Goal: Task Accomplishment & Management: Complete application form

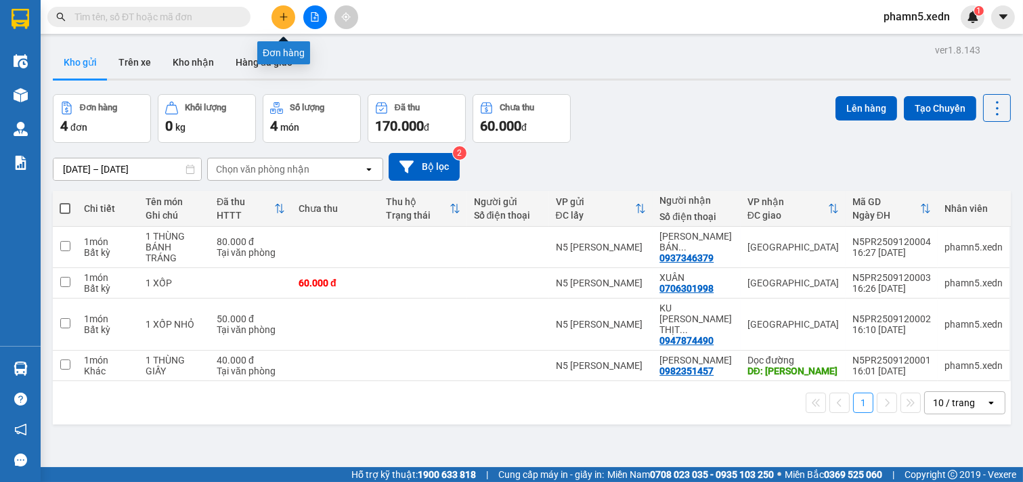
click at [286, 17] on icon "plus" at bounding box center [283, 16] width 9 height 9
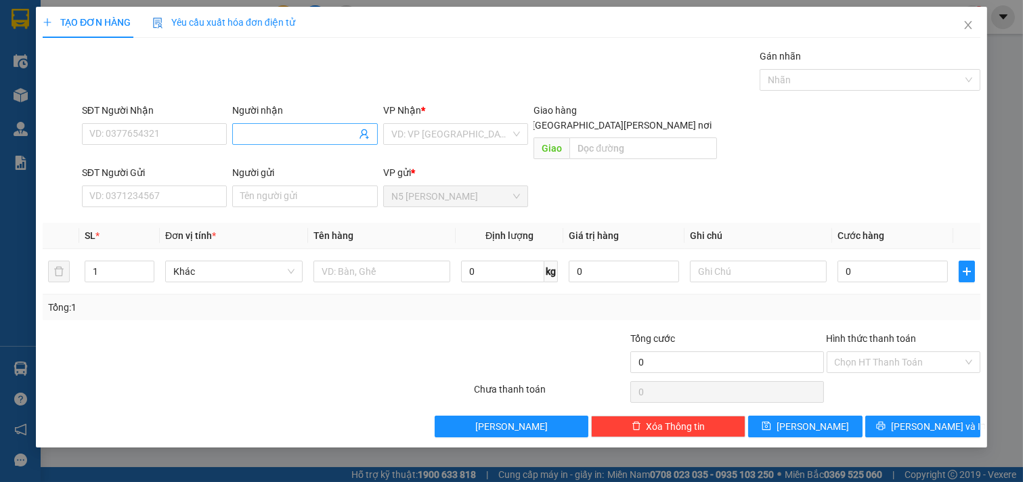
click at [292, 134] on input "Người nhận" at bounding box center [298, 134] width 116 height 15
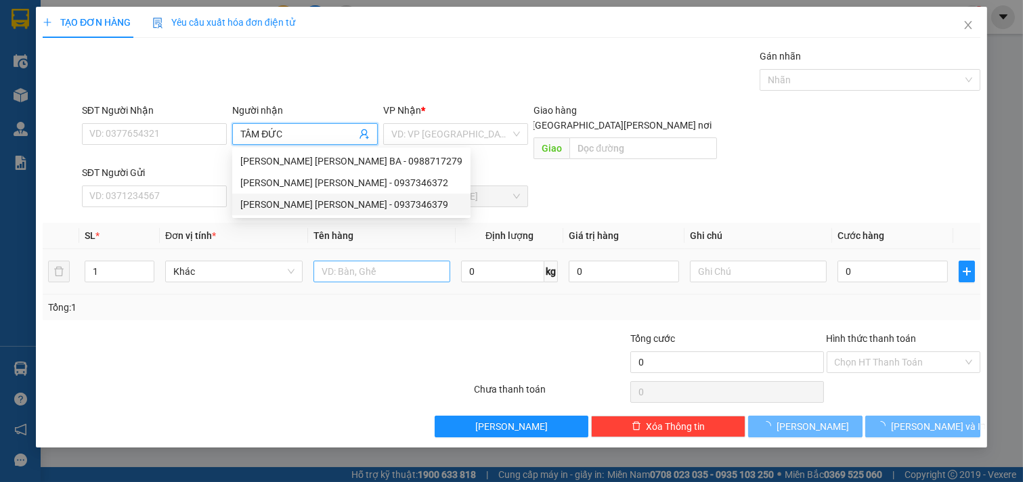
type input "TÂM ĐỨC"
click at [336, 261] on input "text" at bounding box center [381, 272] width 137 height 22
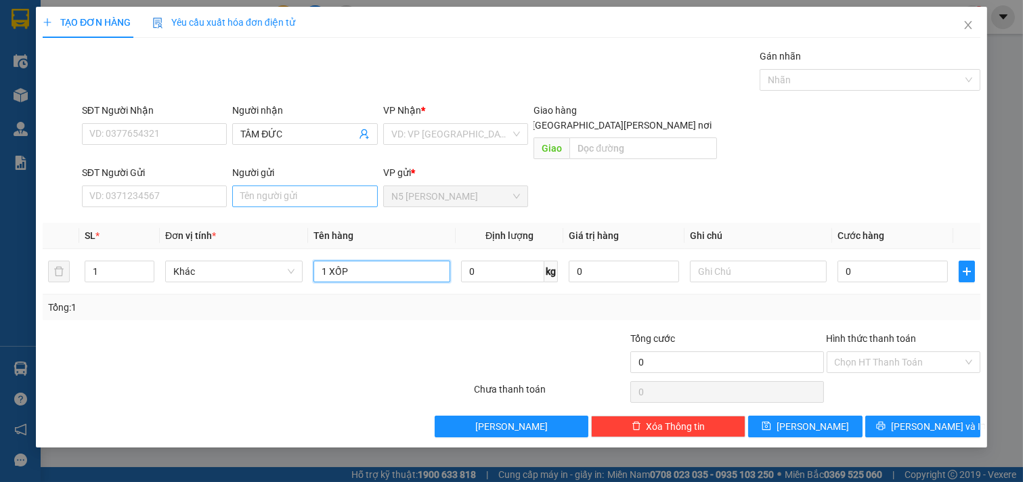
type input "1 XỐP"
click at [299, 186] on input "Người gửi" at bounding box center [305, 197] width 146 height 22
type input "VIÊN"
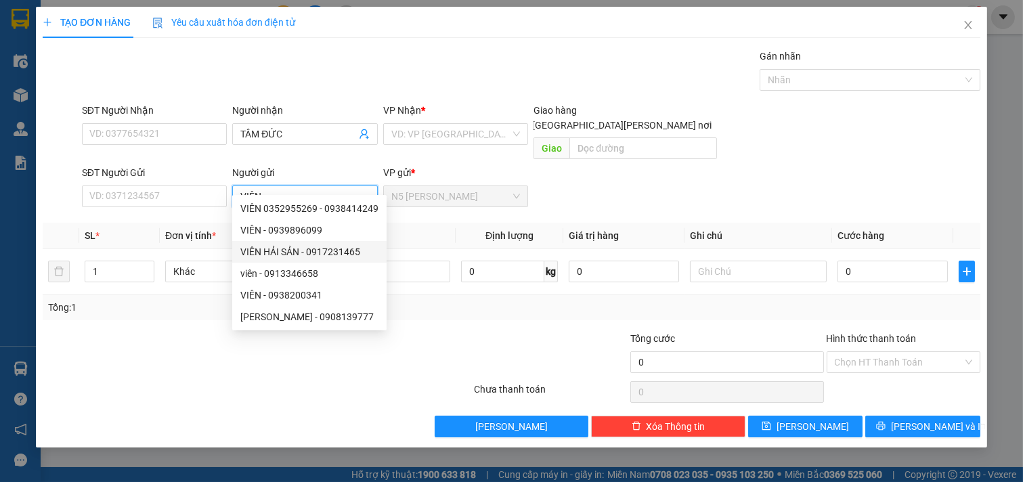
click at [333, 251] on div "VIÊN HẢI SẢN - 0917231465" at bounding box center [309, 251] width 138 height 15
type input "0917231465"
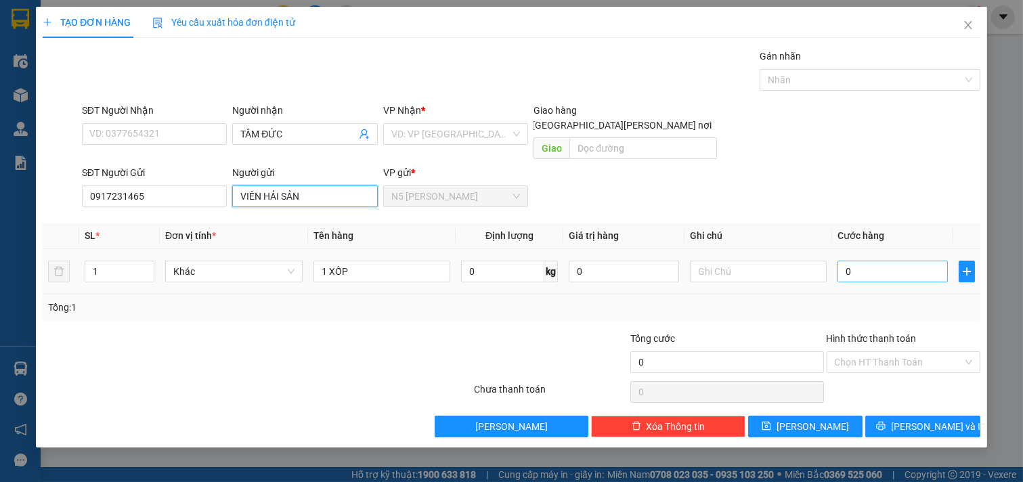
type input "VIÊN HẢI SẢN"
click at [867, 261] on input "0" at bounding box center [893, 272] width 110 height 22
type input "5"
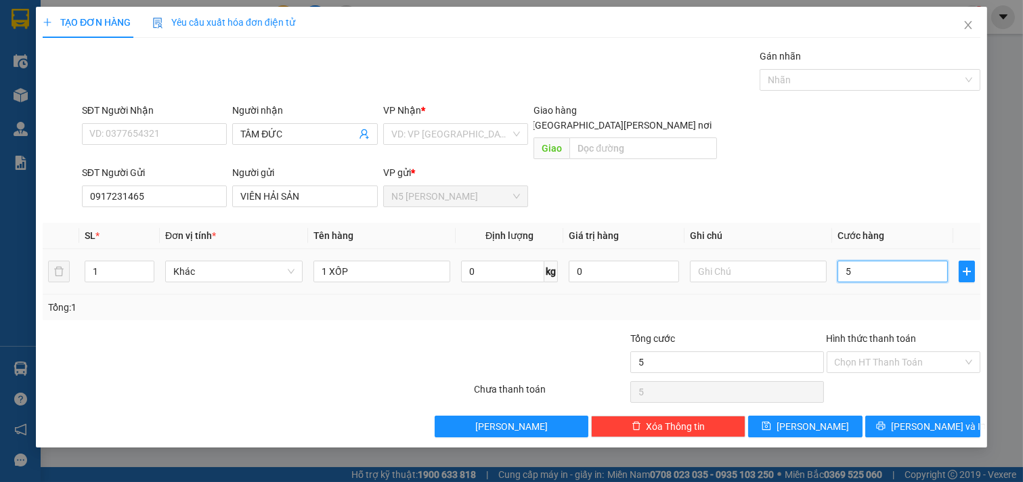
type input "50"
click at [875, 352] on input "Hình thức thanh toán" at bounding box center [899, 362] width 129 height 20
type input "50.000"
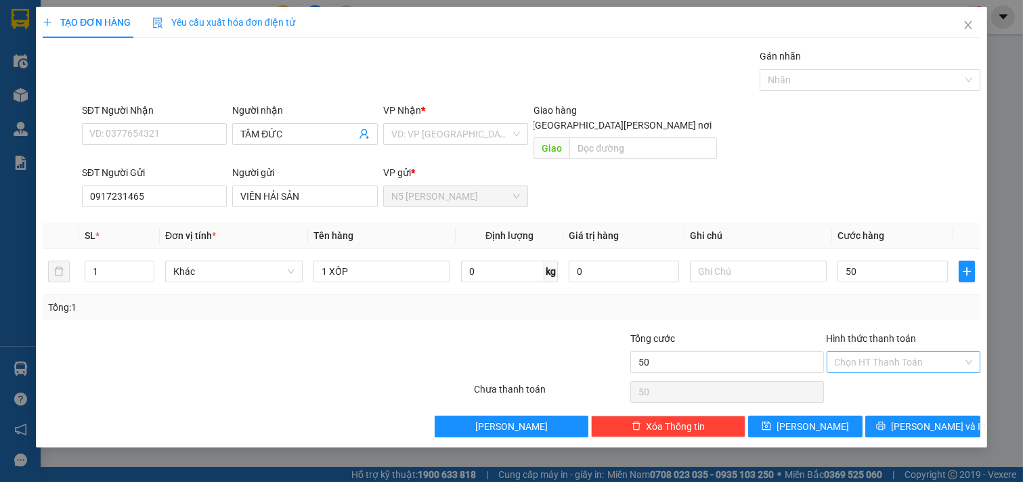
type input "50.000"
click at [871, 373] on div "Tại văn phòng" at bounding box center [904, 374] width 138 height 15
type input "0"
click at [886, 421] on icon "printer" at bounding box center [880, 425] width 9 height 9
click at [509, 125] on input "search" at bounding box center [451, 134] width 120 height 20
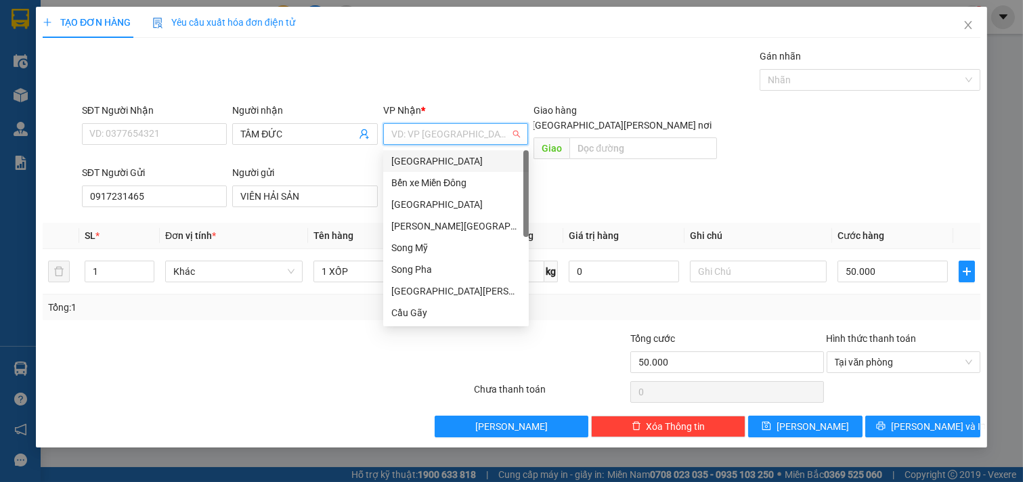
click at [473, 160] on div "[GEOGRAPHIC_DATA]" at bounding box center [455, 161] width 129 height 15
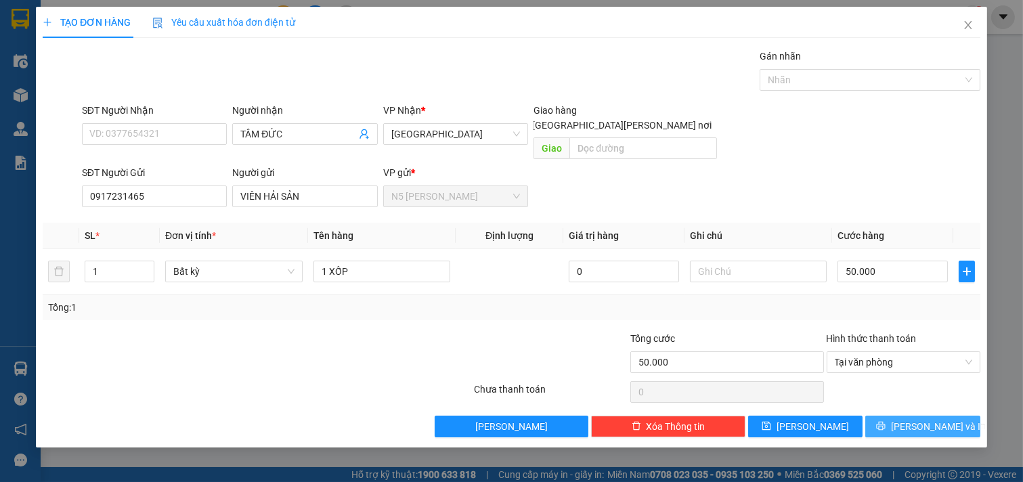
click at [919, 419] on span "[PERSON_NAME] và In" at bounding box center [938, 426] width 95 height 15
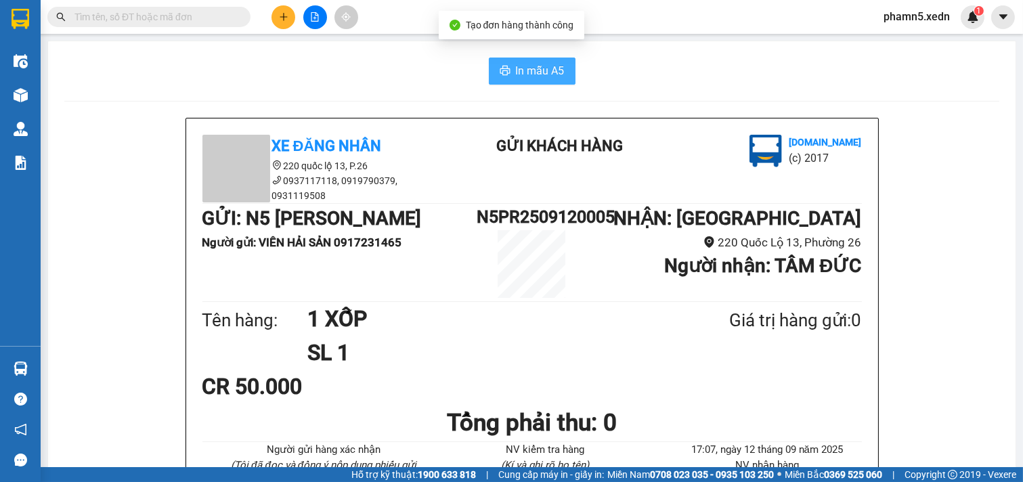
click at [539, 69] on span "In mẫu A5" at bounding box center [540, 70] width 49 height 17
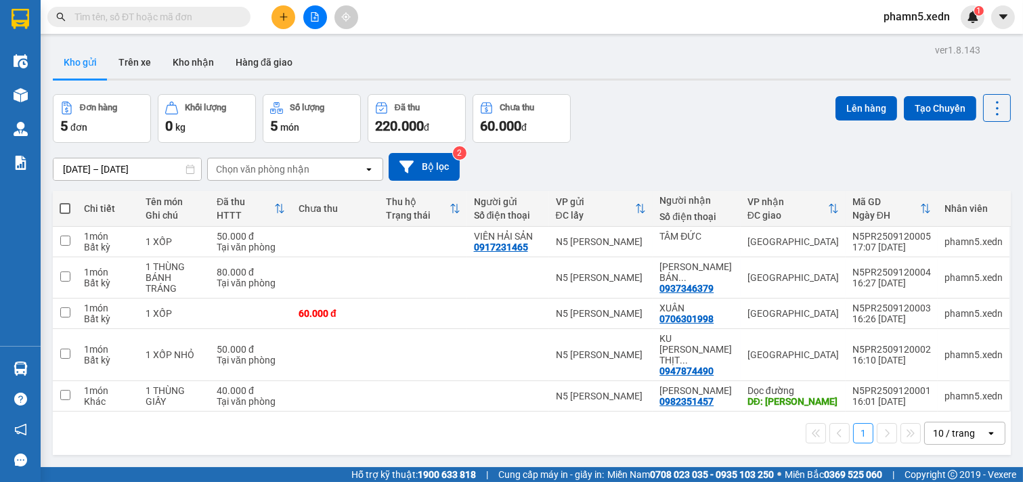
click at [284, 14] on icon "plus" at bounding box center [283, 16] width 9 height 9
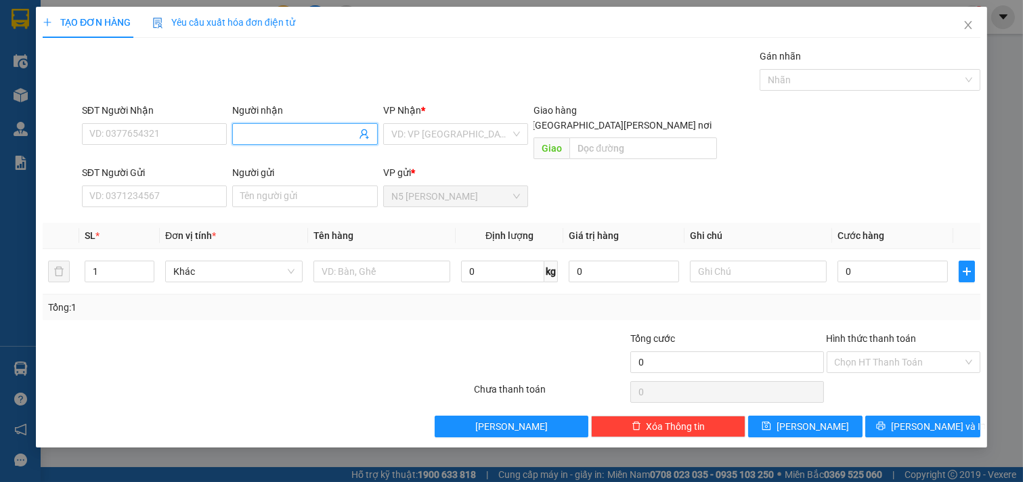
click at [324, 137] on input "Người nhận" at bounding box center [298, 134] width 116 height 15
type input "D"
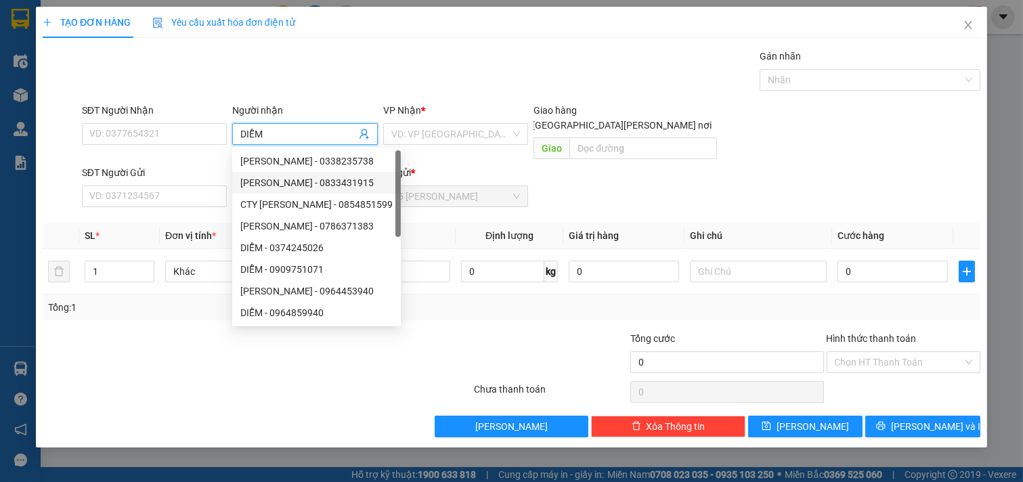
type input "DIỄM"
click at [142, 200] on div "Transit Pickup Surcharge Ids Transit Deliver Surcharge Ids Transit Deliver Surc…" at bounding box center [512, 243] width 938 height 389
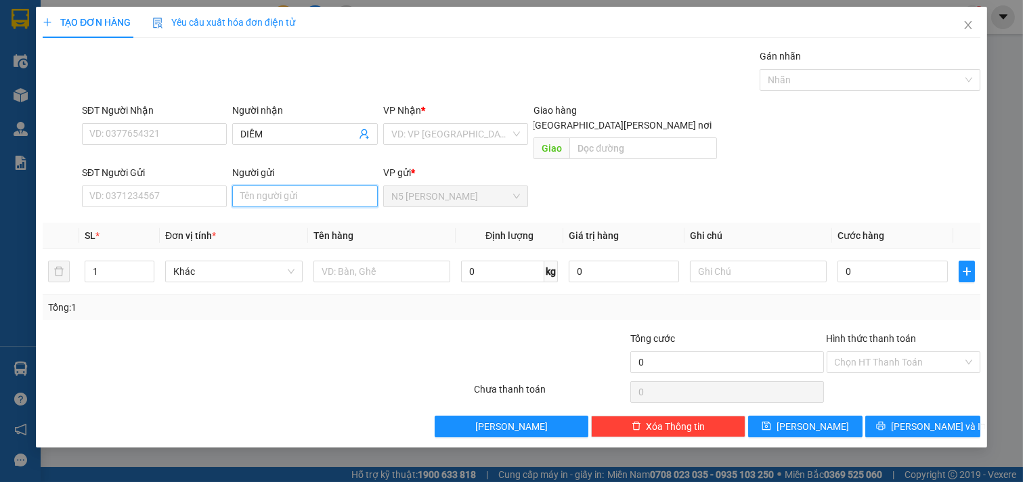
click at [329, 186] on input "Người gửi" at bounding box center [305, 197] width 146 height 22
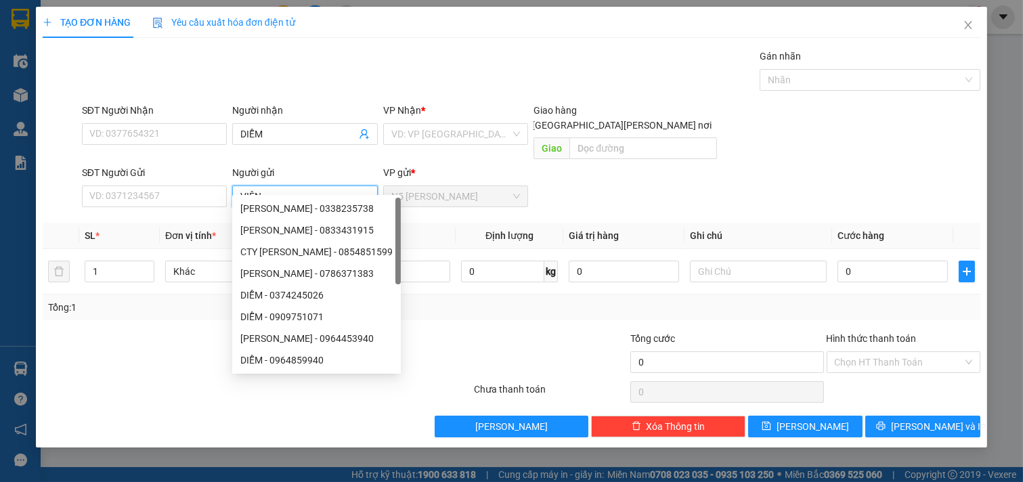
type input "VIÊN"
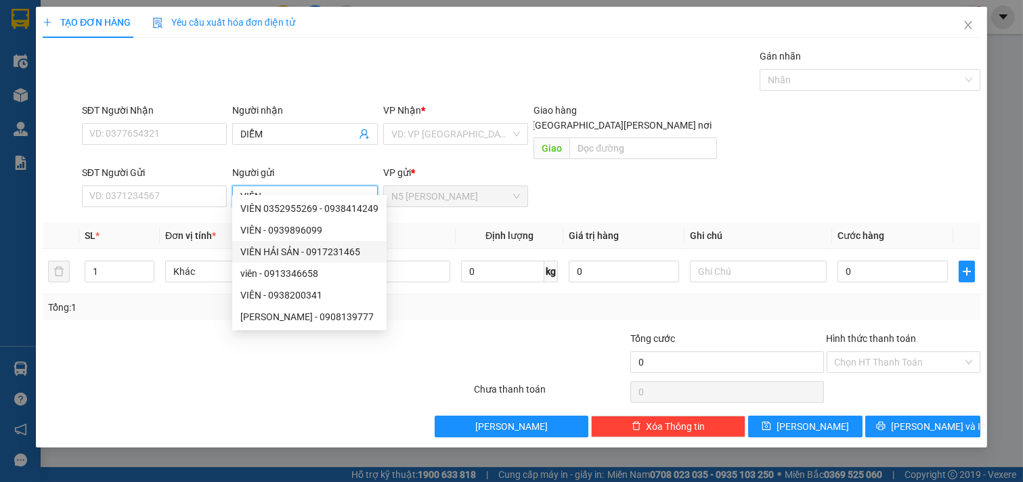
click at [332, 253] on div "VIÊN HẢI SẢN - 0917231465" at bounding box center [309, 251] width 138 height 15
type input "0917231465"
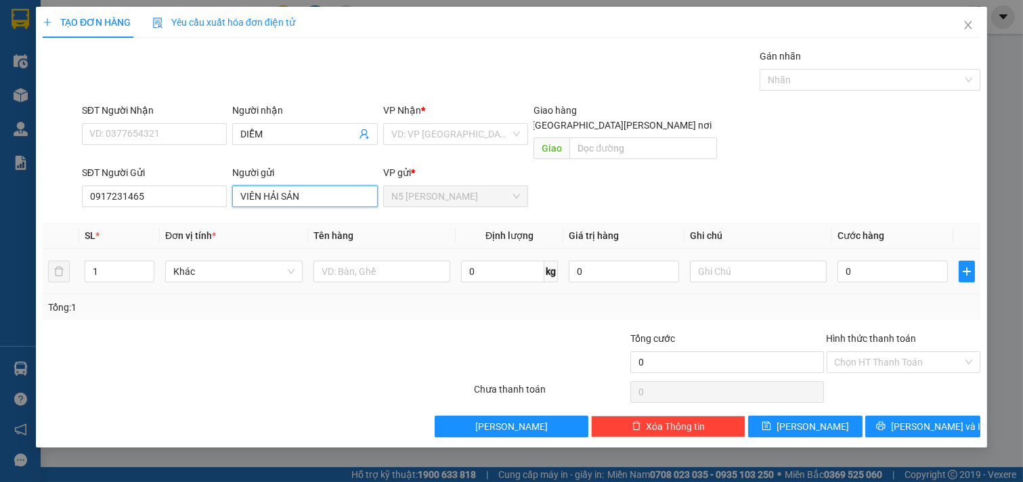
type input "VIÊN HẢI SẢN"
click at [332, 261] on input "text" at bounding box center [381, 272] width 137 height 22
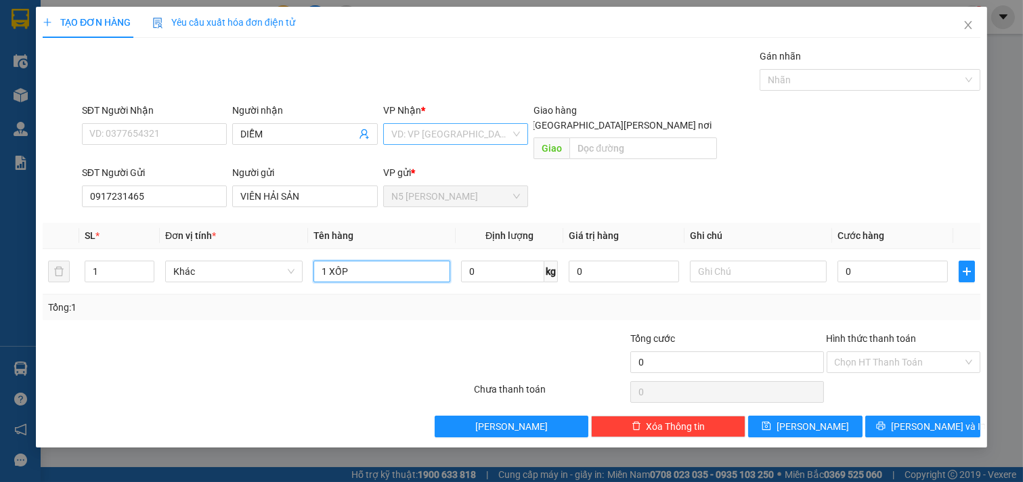
type input "1 XỐP"
click at [497, 126] on input "search" at bounding box center [451, 134] width 120 height 20
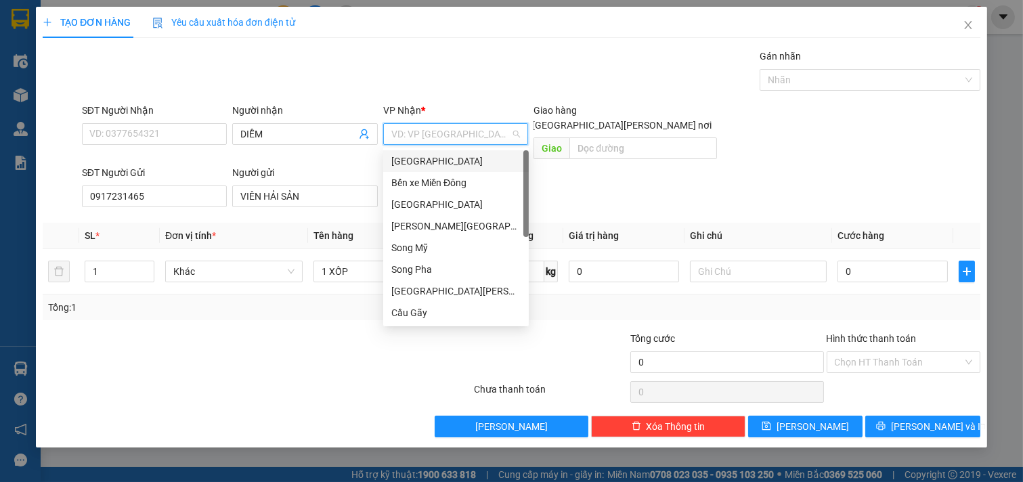
click at [469, 160] on div "[GEOGRAPHIC_DATA]" at bounding box center [455, 161] width 129 height 15
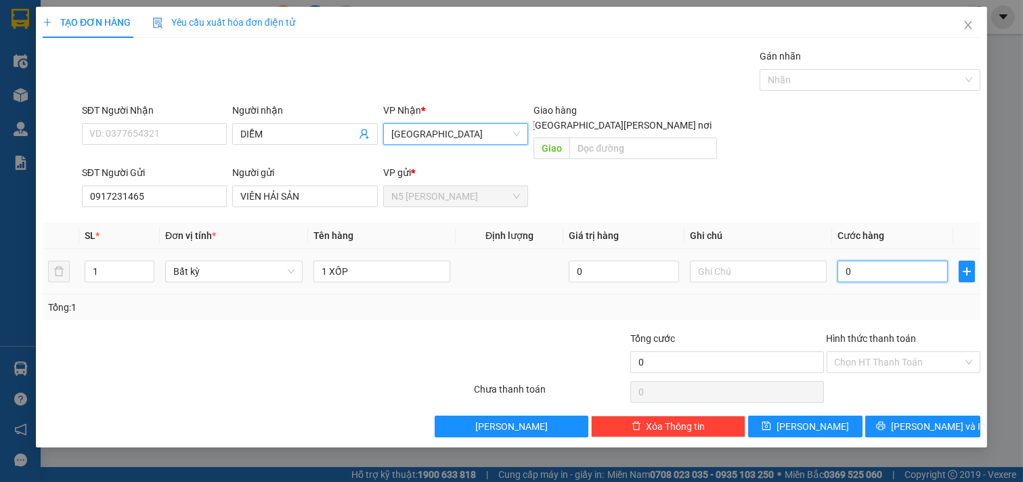
click at [896, 261] on input "0" at bounding box center [893, 272] width 110 height 22
type input "5"
type input "50"
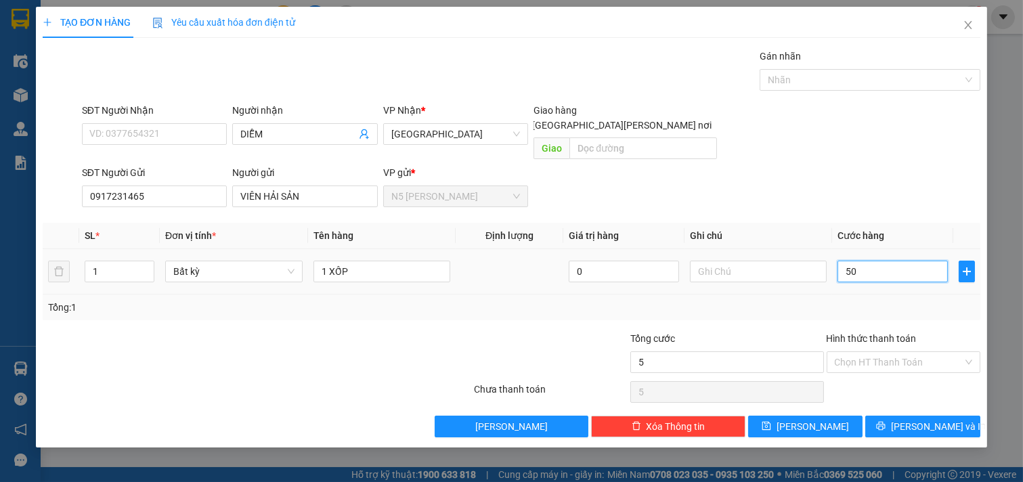
type input "50"
click at [878, 352] on input "Hình thức thanh toán" at bounding box center [899, 362] width 129 height 20
type input "50.000"
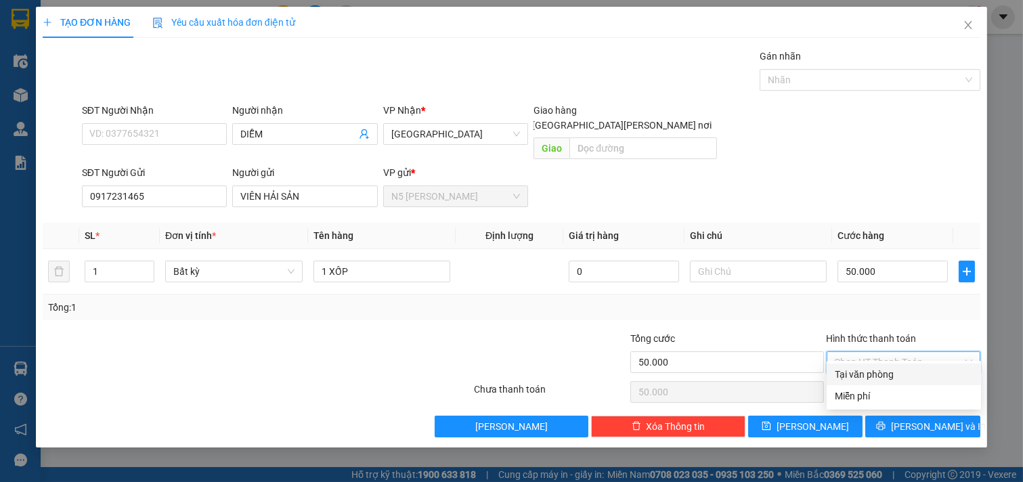
click at [871, 369] on div "Tại văn phòng" at bounding box center [904, 374] width 138 height 15
type input "0"
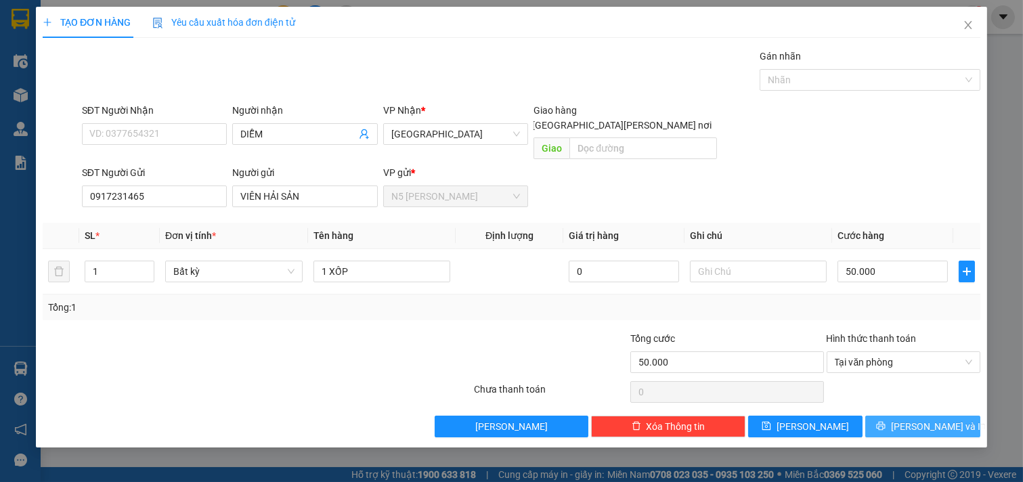
click at [886, 422] on icon "printer" at bounding box center [881, 426] width 9 height 9
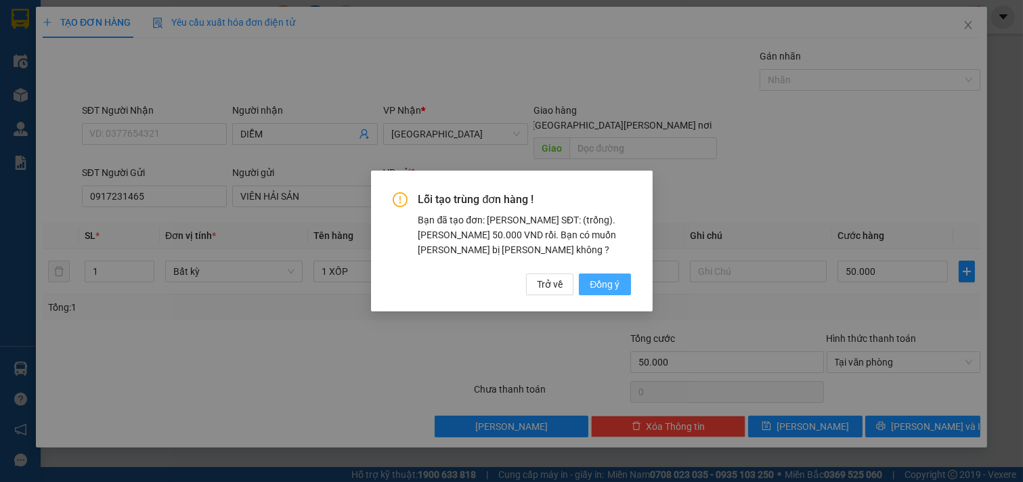
click at [613, 282] on span "Đồng ý" at bounding box center [605, 284] width 30 height 15
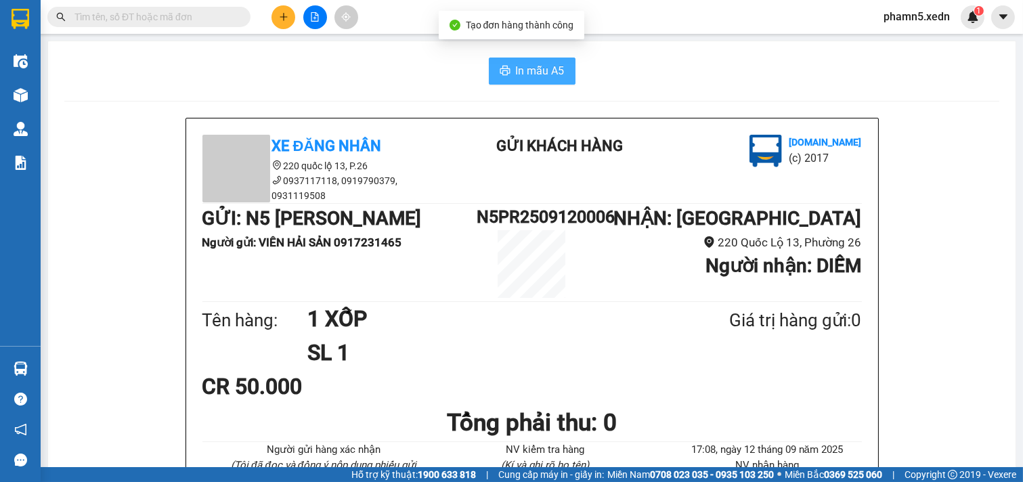
click at [537, 63] on span "In mẫu A5" at bounding box center [540, 70] width 49 height 17
